Goal: Task Accomplishment & Management: Use online tool/utility

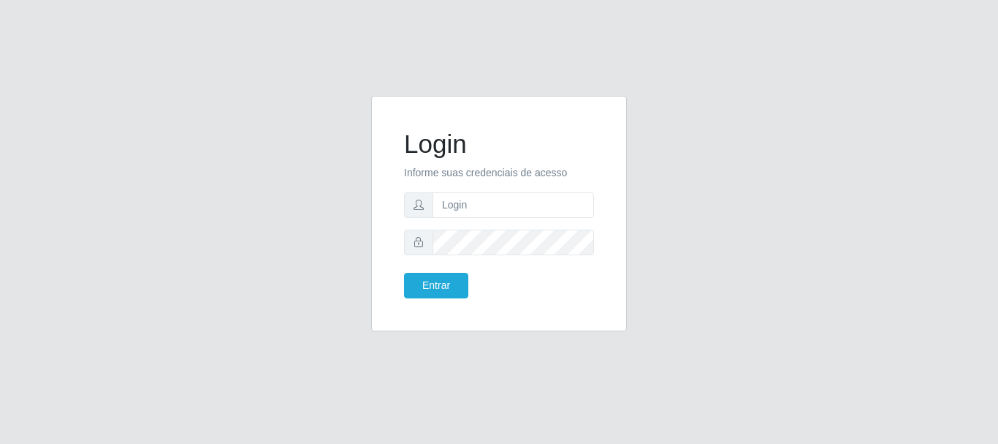
click at [559, 198] on input "text" at bounding box center [513, 205] width 161 height 26
type input "[EMAIL_ADDRESS][DOMAIN_NAME]"
click at [449, 283] on button "Entrar" at bounding box center [436, 286] width 64 height 26
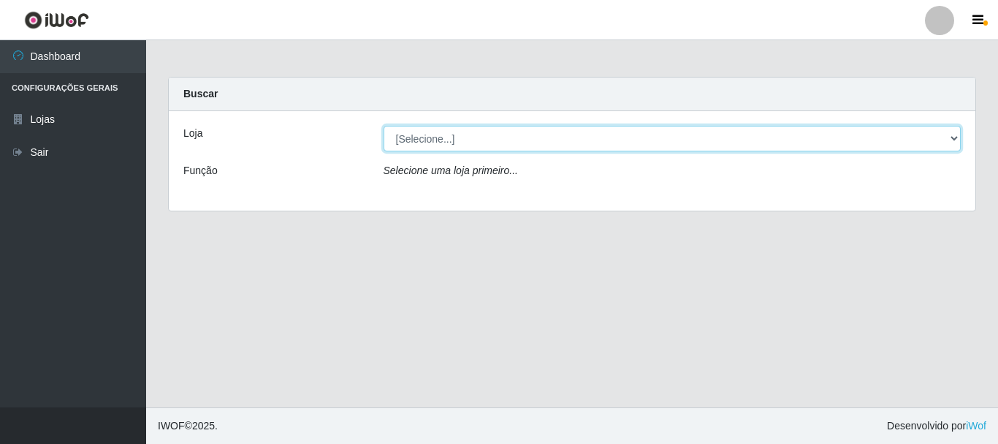
click at [959, 134] on select "[Selecione...] SuperFácil Atacado - Rodoviária" at bounding box center [673, 139] width 578 height 26
select select "400"
click at [384, 126] on select "[Selecione...] SuperFácil Atacado - Rodoviária" at bounding box center [673, 139] width 578 height 26
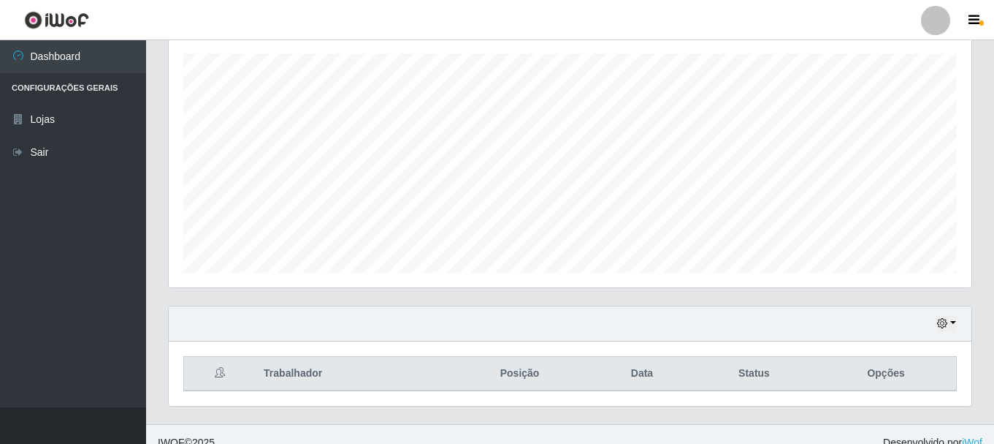
scroll to position [267, 0]
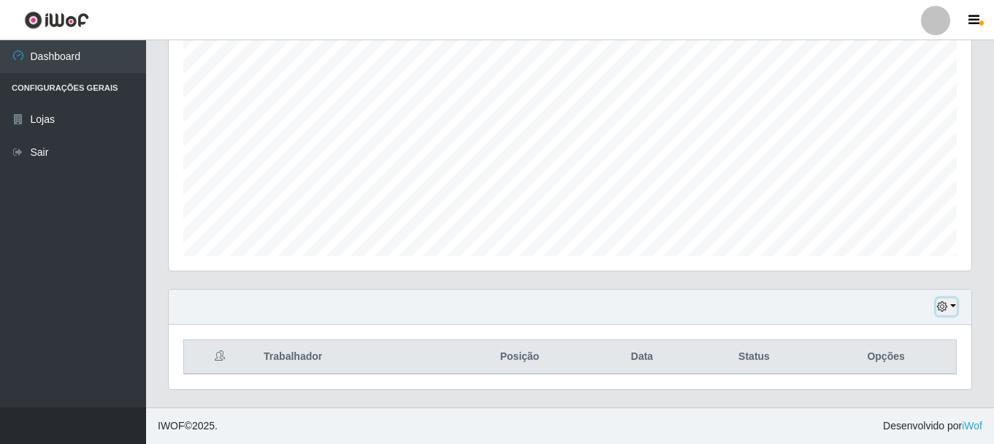
click at [951, 308] on button "button" at bounding box center [947, 306] width 20 height 17
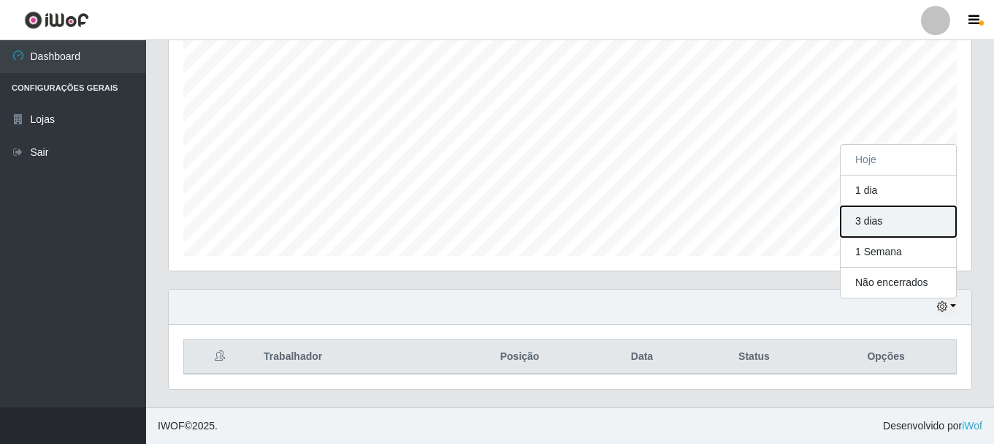
click at [910, 224] on button "3 dias" at bounding box center [898, 221] width 115 height 31
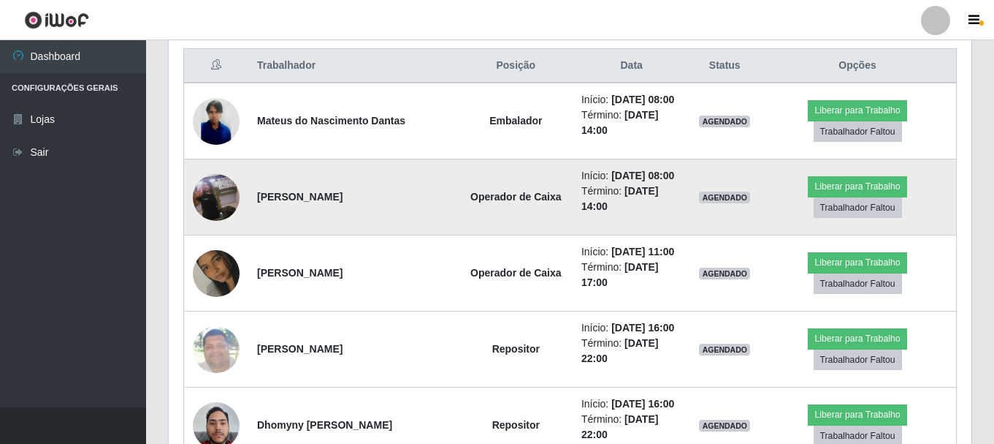
scroll to position [559, 0]
